Goal: Navigation & Orientation: Find specific page/section

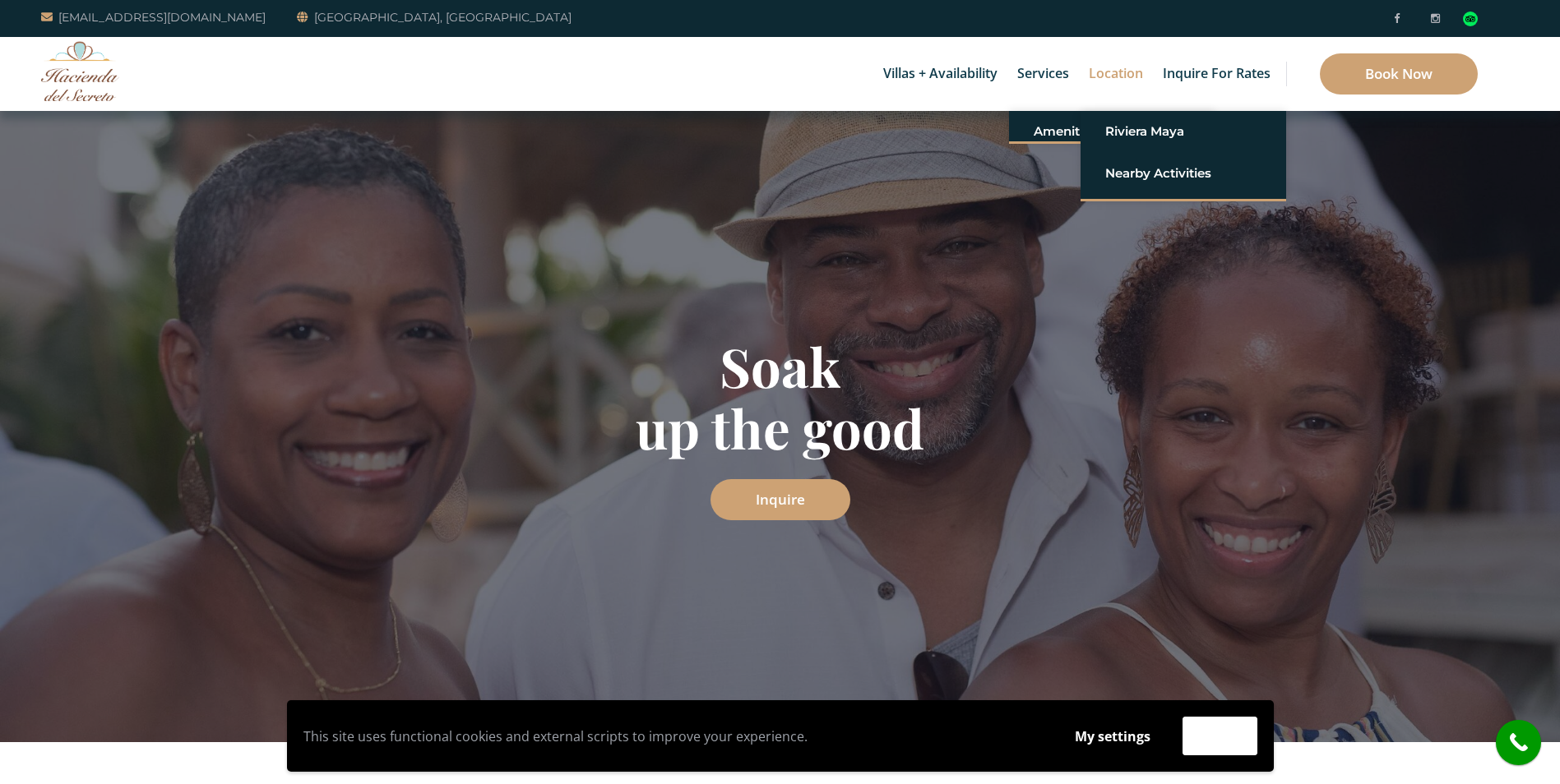
click at [1109, 70] on link "Location" at bounding box center [1115, 74] width 71 height 74
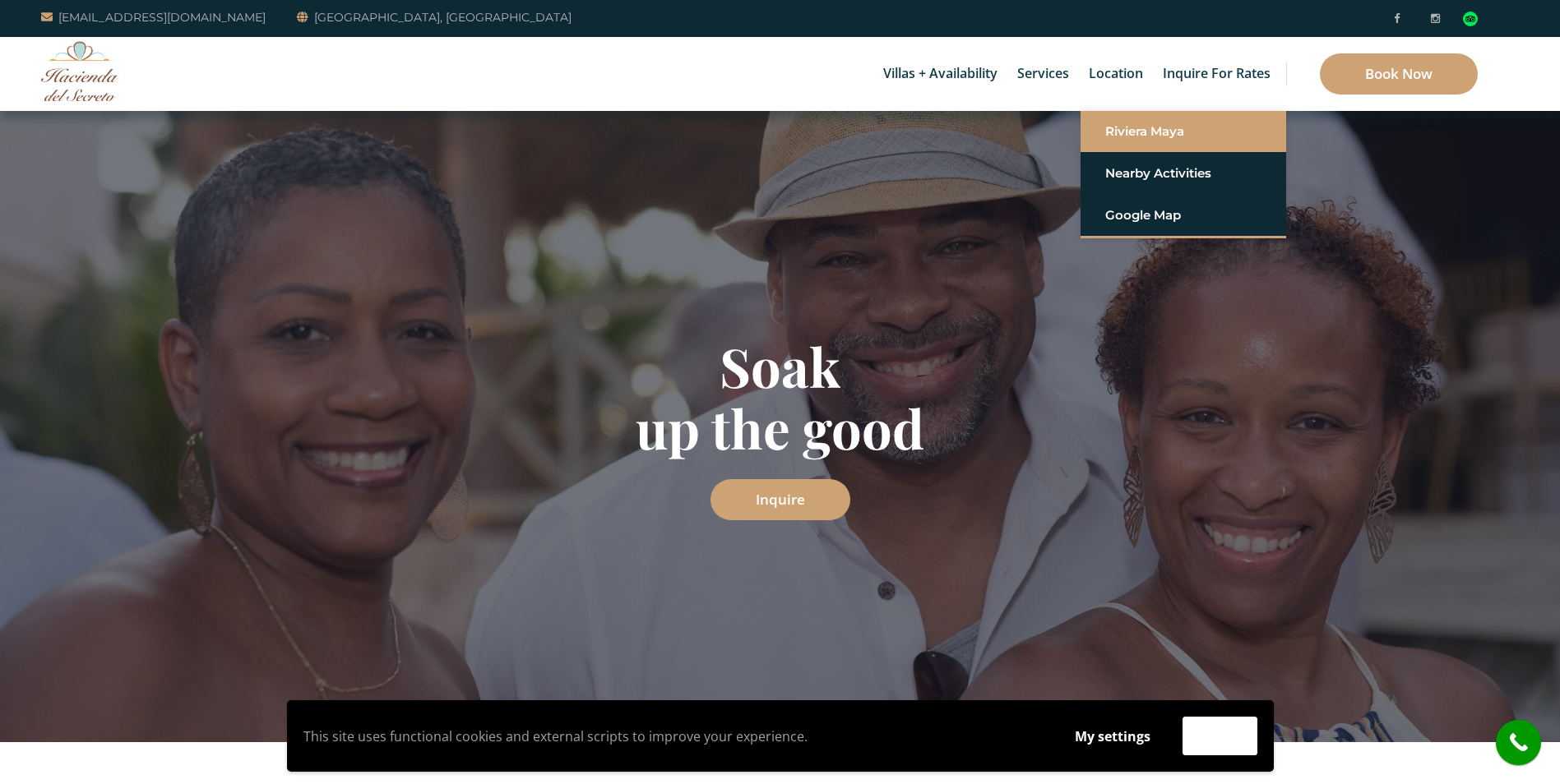
click at [1138, 134] on link "Riviera Maya" at bounding box center [1183, 131] width 157 height 30
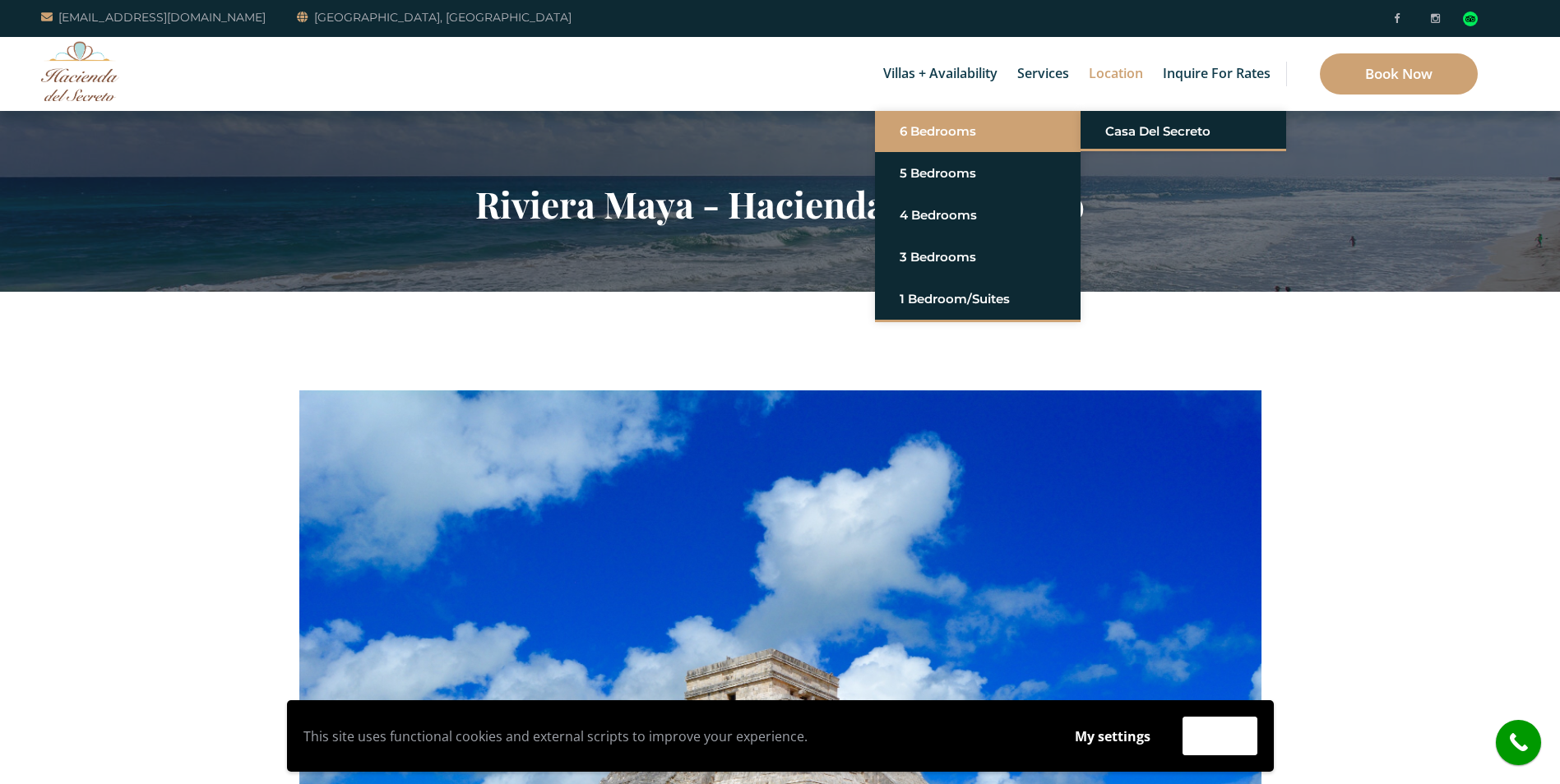
click at [956, 134] on link "6 Bedrooms" at bounding box center [978, 131] width 157 height 30
click at [949, 145] on li "6 Bedrooms Casa del Secreto" at bounding box center [978, 132] width 206 height 42
click at [1115, 124] on link "Casa del Secreto" at bounding box center [1183, 131] width 157 height 30
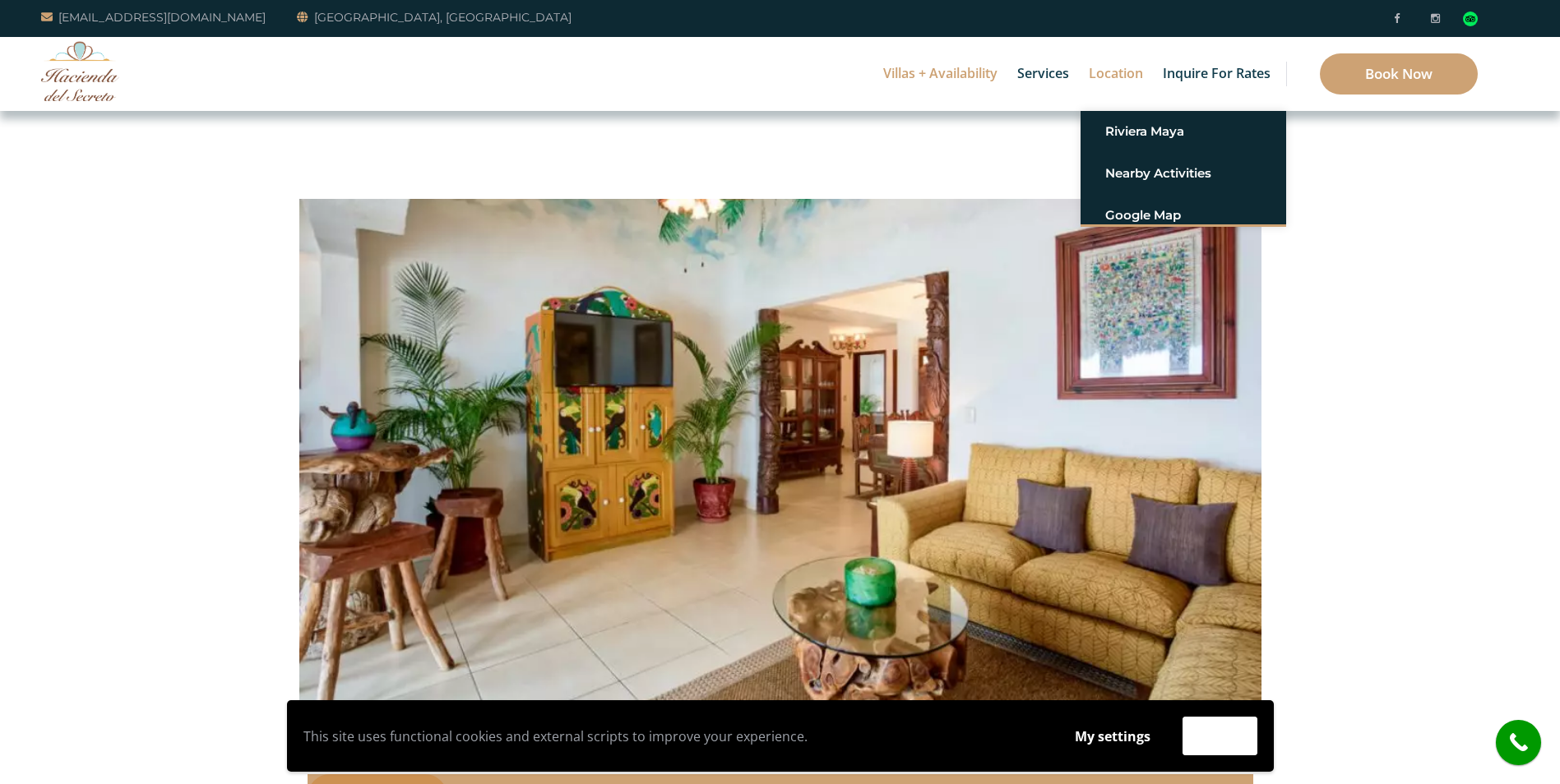
click at [1114, 82] on link "Location" at bounding box center [1115, 74] width 71 height 74
click at [1154, 210] on link "Google Map" at bounding box center [1183, 215] width 157 height 30
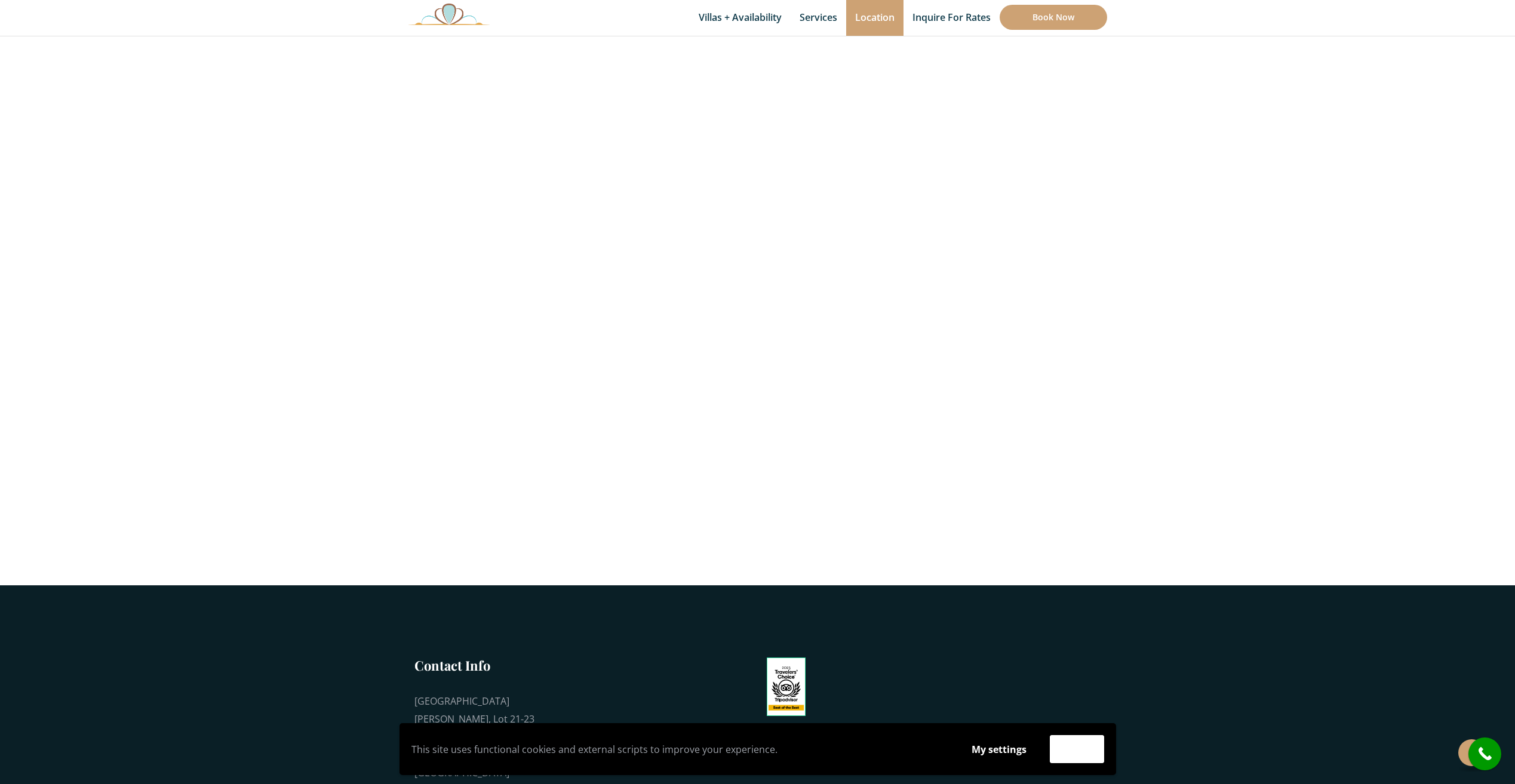
scroll to position [239, 0]
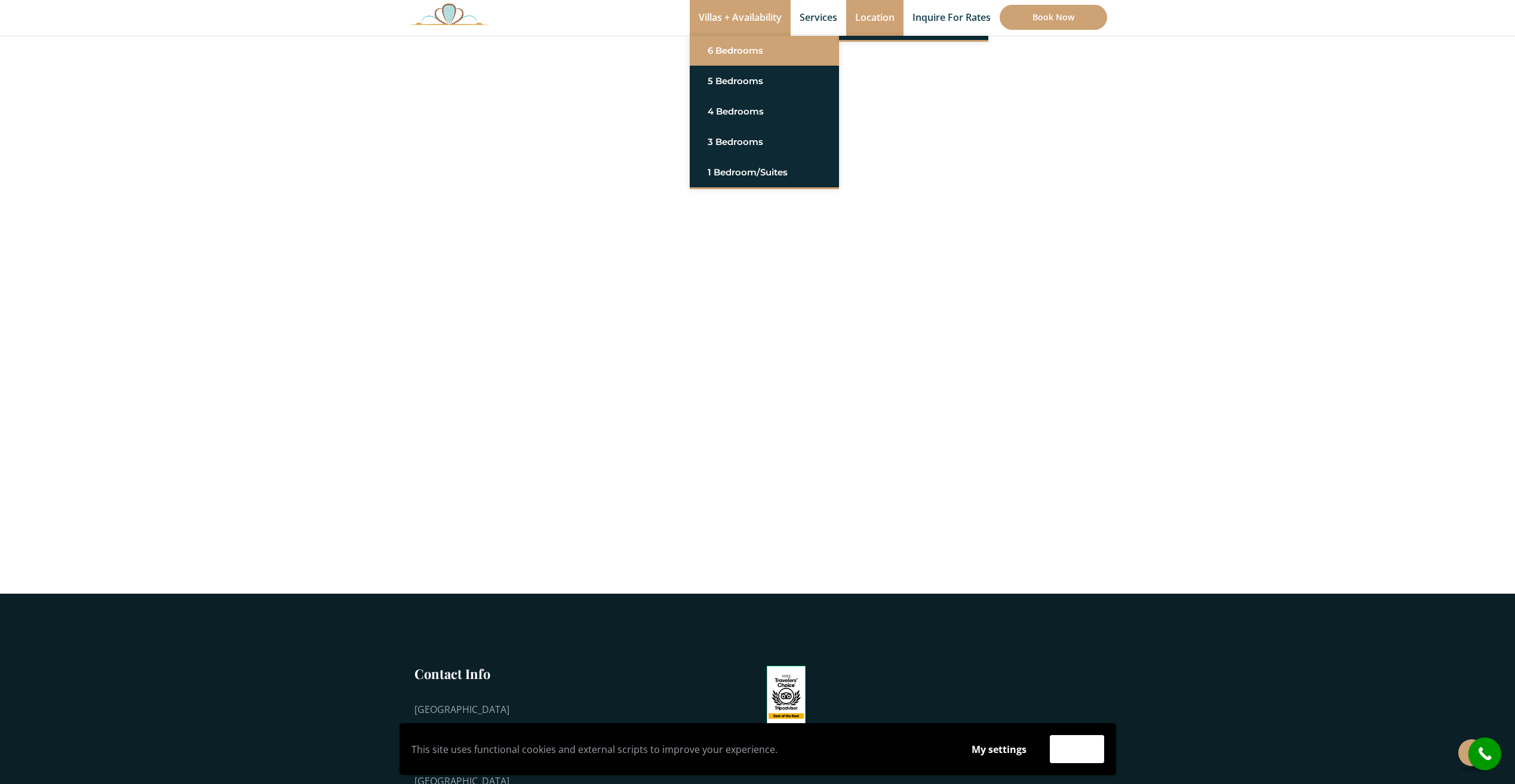
click at [749, 48] on link "6 Bedrooms" at bounding box center [765, 51] width 114 height 22
click at [749, 47] on link "6 Bedrooms" at bounding box center [765, 51] width 114 height 22
click at [891, 49] on link "Casa del Secreto" at bounding box center [913, 51] width 114 height 22
